Goal: Obtain resource: Obtain resource

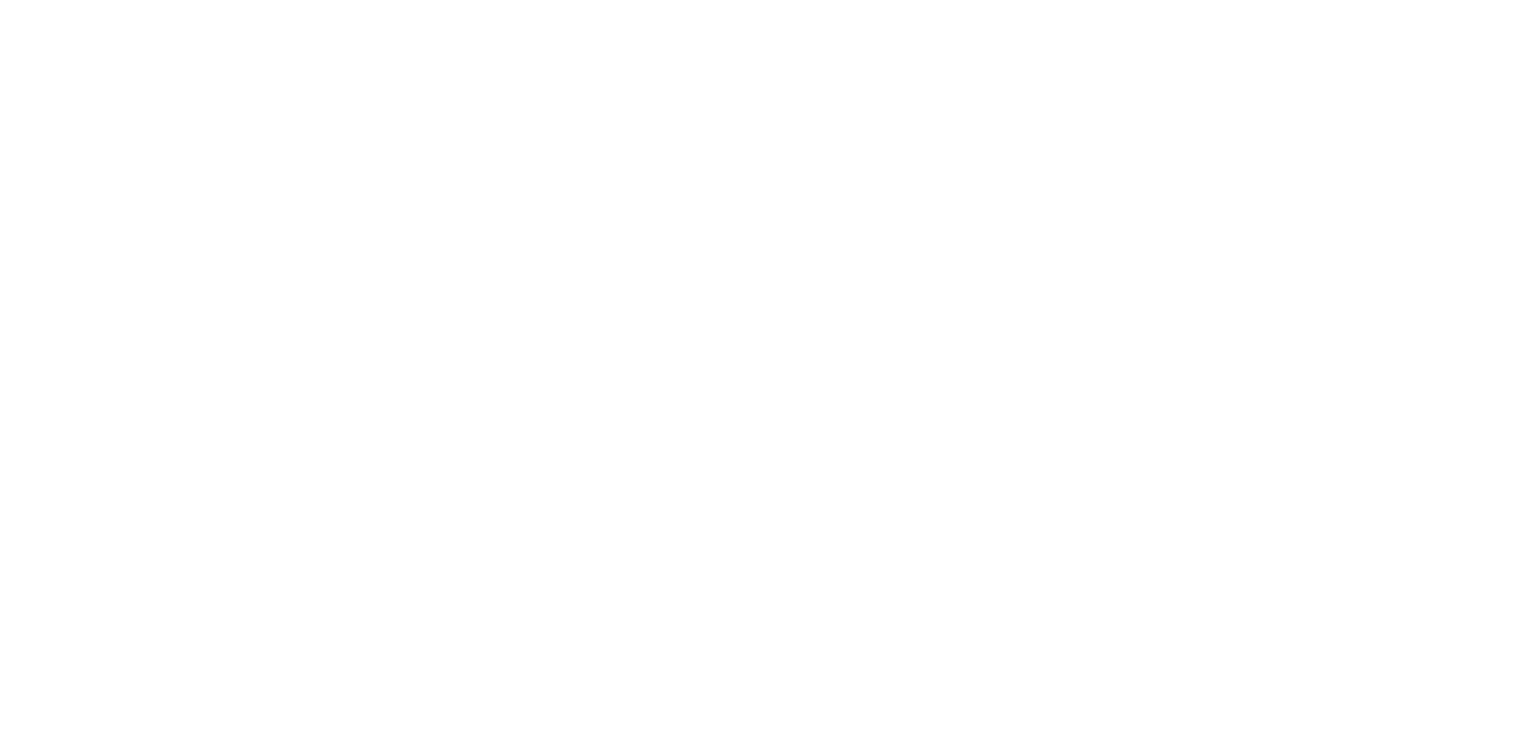
click at [298, 52] on div at bounding box center [759, 142] width 1493 height 285
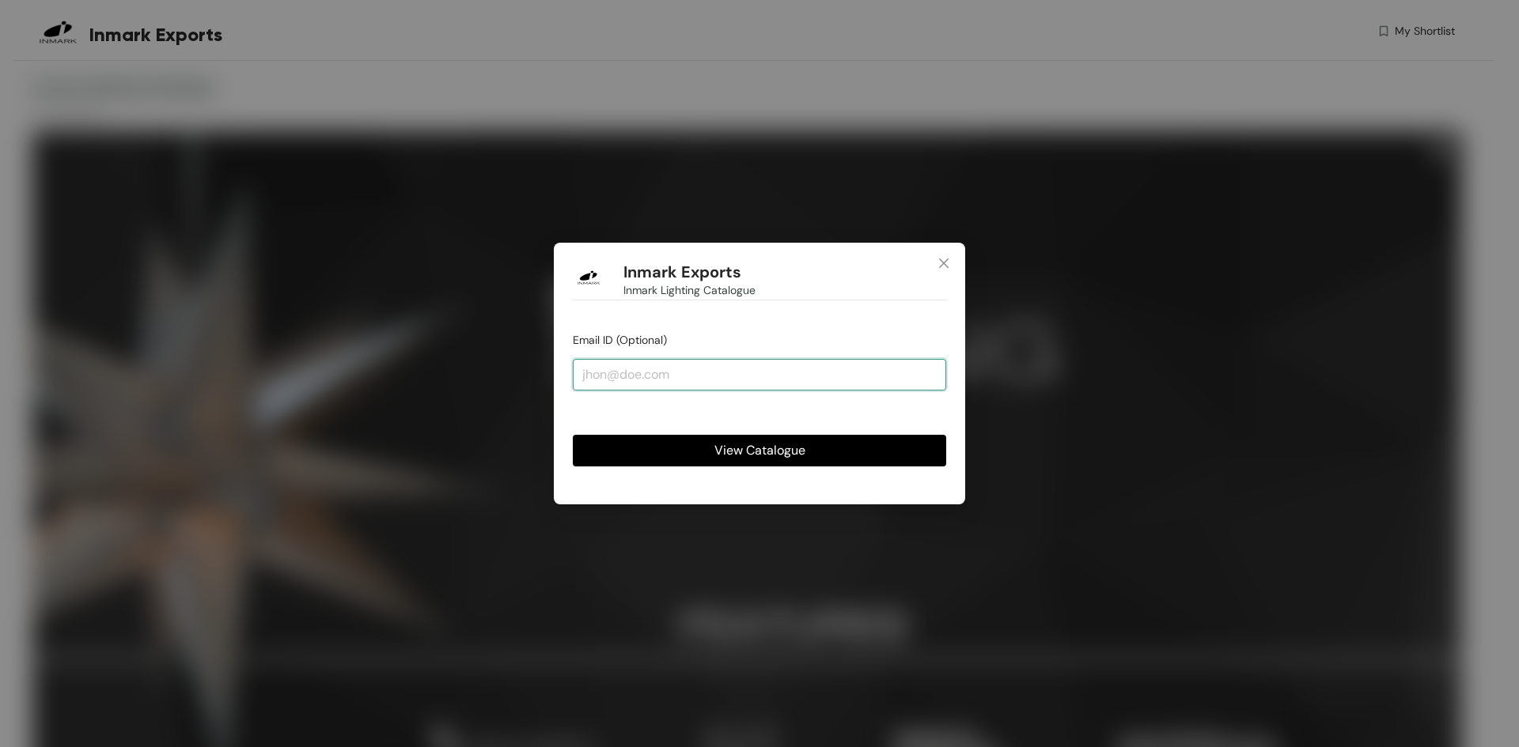
click at [754, 375] on input "email" at bounding box center [759, 375] width 373 height 32
click at [831, 452] on button "View Catalogue" at bounding box center [759, 451] width 373 height 32
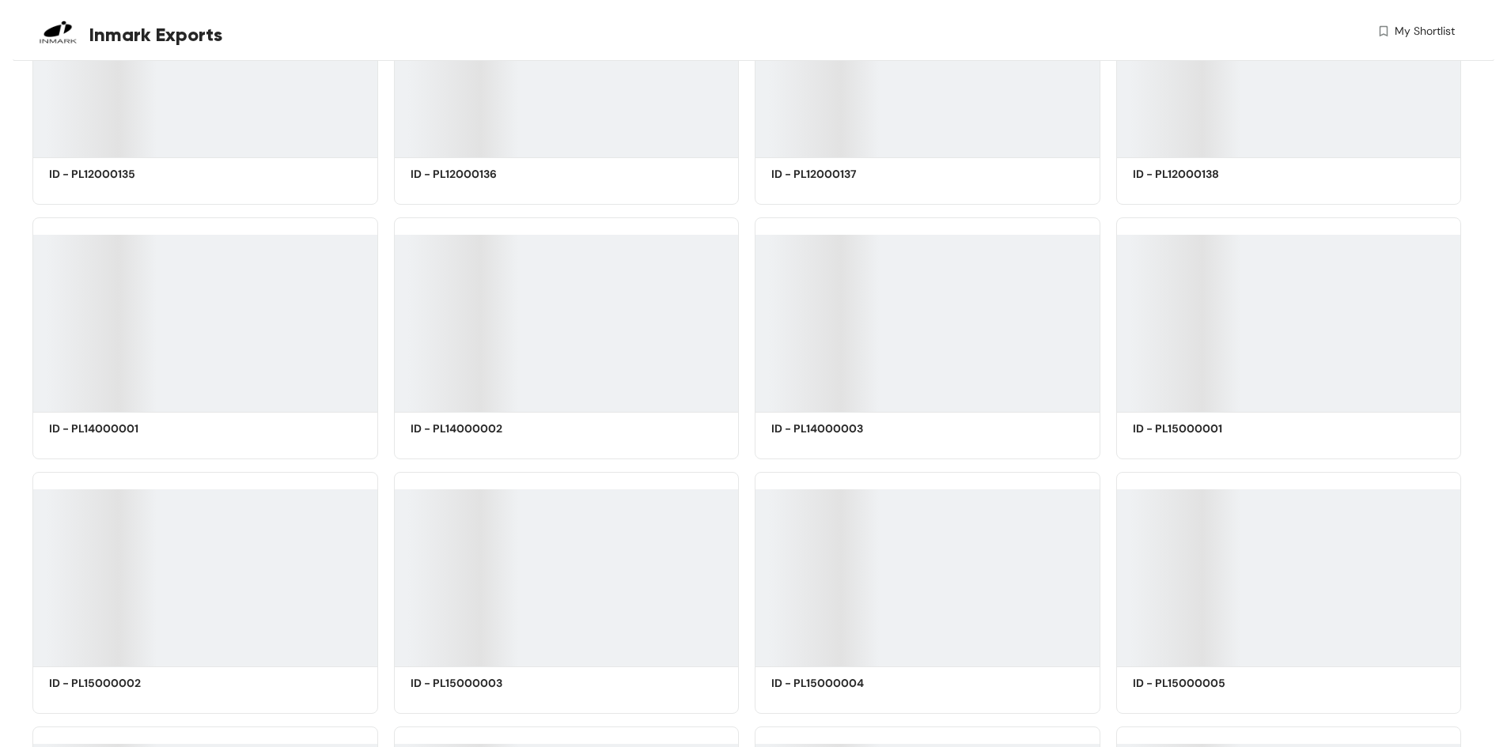
scroll to position [18678, 0]
